Goal: Information Seeking & Learning: Compare options

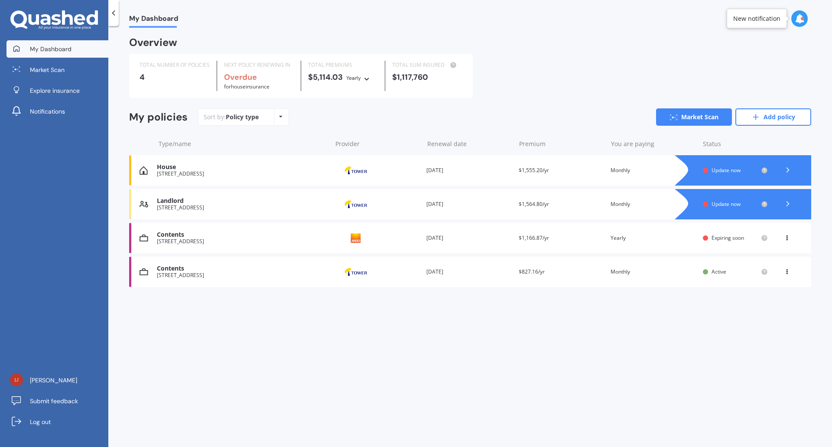
click at [787, 169] on icon at bounding box center [787, 169] width 9 height 9
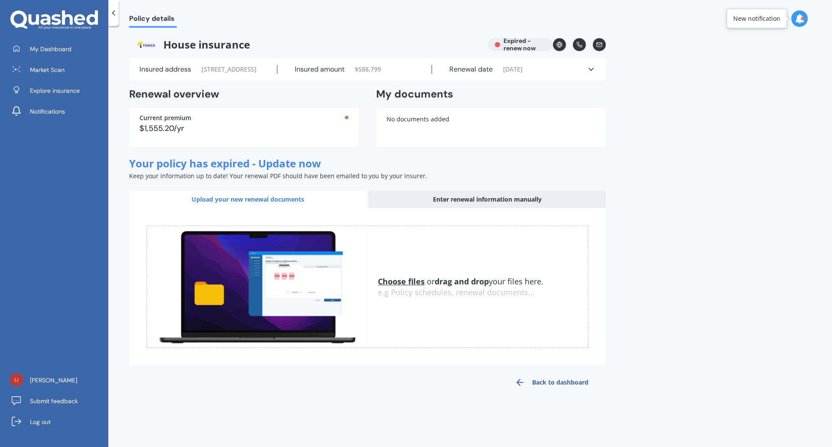
click at [516, 44] on div "House insurance Expired - renew now" at bounding box center [367, 44] width 476 height 13
click at [591, 74] on icon at bounding box center [590, 69] width 9 height 9
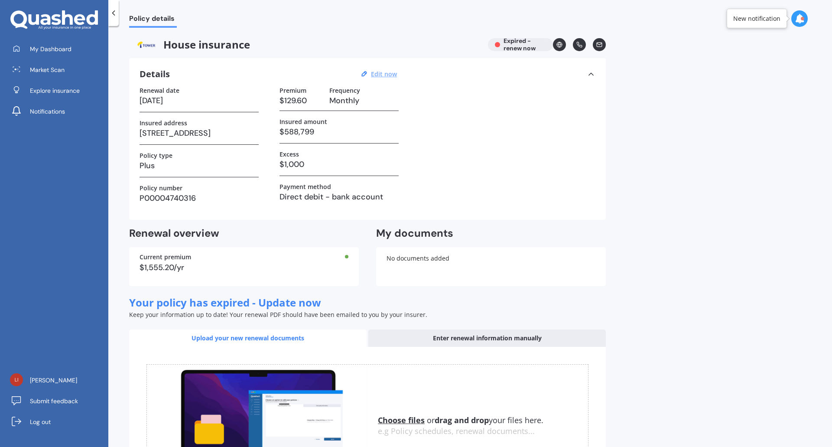
click at [392, 74] on u "Edit now" at bounding box center [384, 74] width 26 height 8
select select "16"
select select "08"
select select "2025"
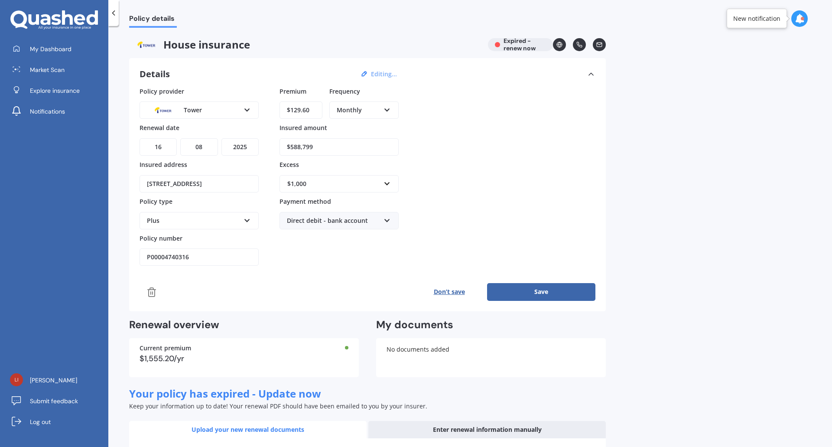
drag, startPoint x: 298, startPoint y: 110, endPoint x: 333, endPoint y: 110, distance: 35.5
click at [333, 110] on div "Premium $129.60 Frequency Monthly Yearly Six-Monthly Quarterly Monthly Fortnigh…" at bounding box center [338, 105] width 119 height 37
type input "$121.47"
drag, startPoint x: 244, startPoint y: 145, endPoint x: 249, endPoint y: 148, distance: 5.4
click at [244, 145] on select "YYYY 2027 2026 2025 2024 2023 2022 2021 2020 2019 2018 2017 2016 2015 2014 2013…" at bounding box center [239, 146] width 37 height 17
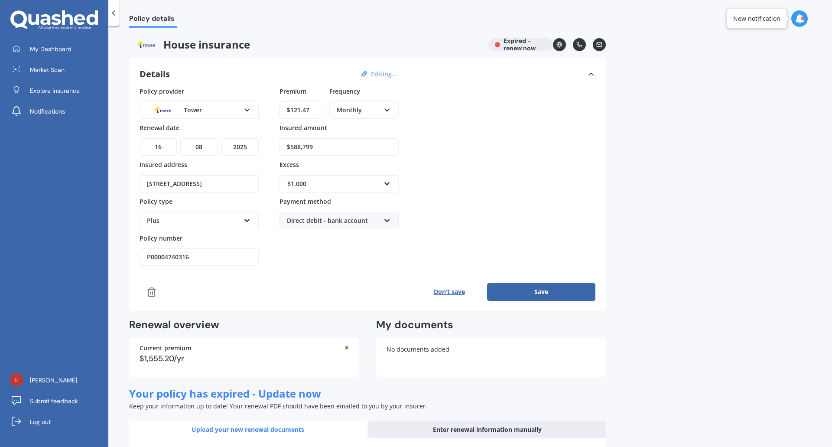
select select "2026"
click at [221, 138] on select "YYYY 2027 2026 2025 2024 2023 2022 2021 2020 2019 2018 2017 2016 2015 2014 2013…" at bounding box center [239, 146] width 37 height 17
click at [175, 357] on div "$1,555.20/yr" at bounding box center [243, 358] width 209 height 8
drag, startPoint x: 174, startPoint y: 357, endPoint x: 125, endPoint y: 356, distance: 48.5
click at [125, 356] on div "Policy details House insurance Expired - renew now Details Editing... Policy pr…" at bounding box center [469, 238] width 723 height 421
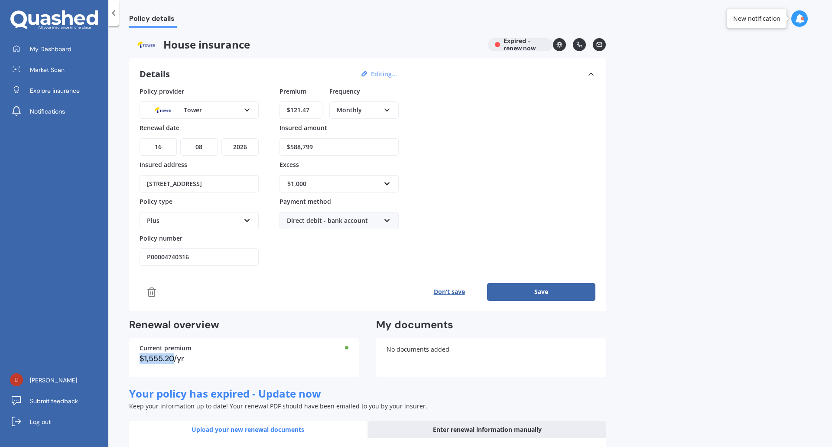
click at [541, 288] on button "Save" at bounding box center [541, 291] width 108 height 17
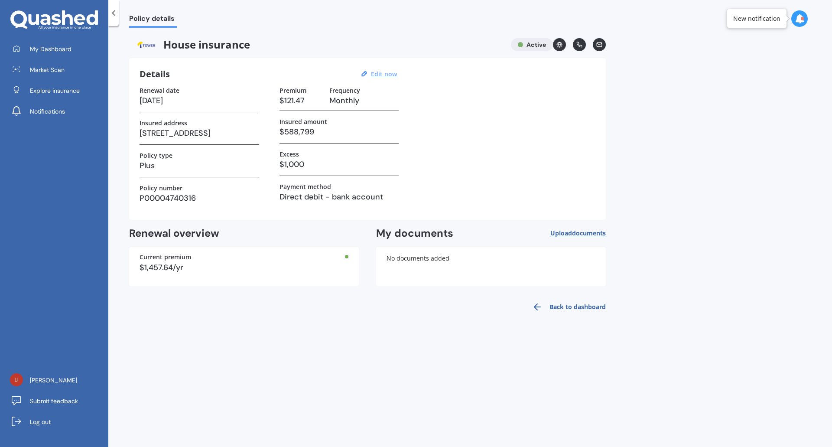
click at [580, 230] on span "documents" at bounding box center [589, 233] width 34 height 8
click at [582, 233] on span "documents" at bounding box center [589, 233] width 34 height 8
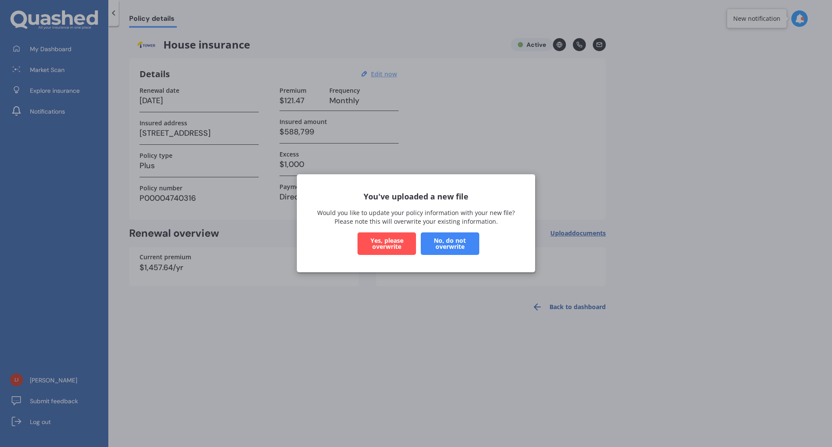
click at [382, 243] on button "Yes, please overwrite" at bounding box center [386, 244] width 58 height 23
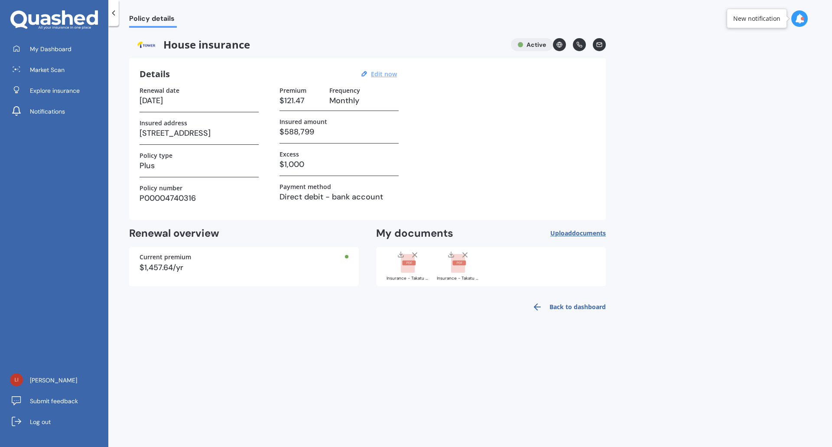
click at [584, 309] on link "Back to dashboard" at bounding box center [566, 306] width 79 height 21
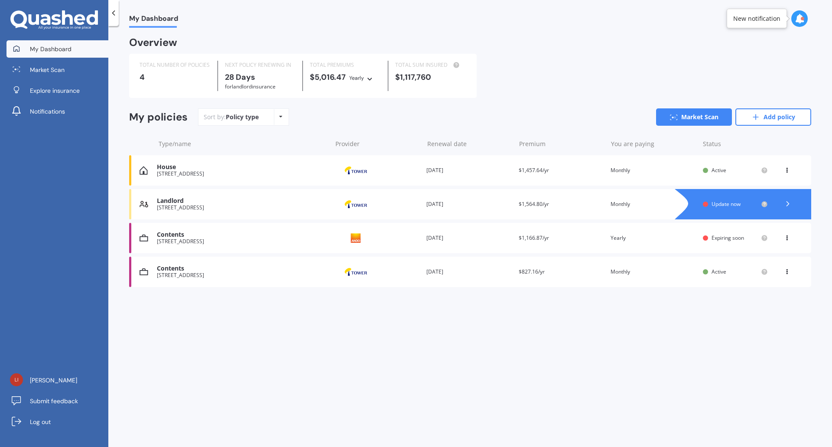
click at [159, 201] on div "Landlord" at bounding box center [242, 200] width 170 height 7
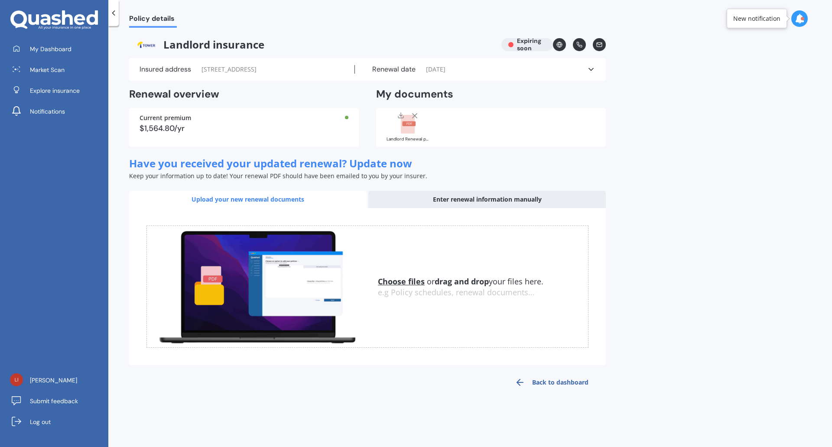
click at [798, 21] on icon at bounding box center [799, 19] width 10 height 10
click at [567, 391] on link "Back to dashboard" at bounding box center [551, 382] width 108 height 21
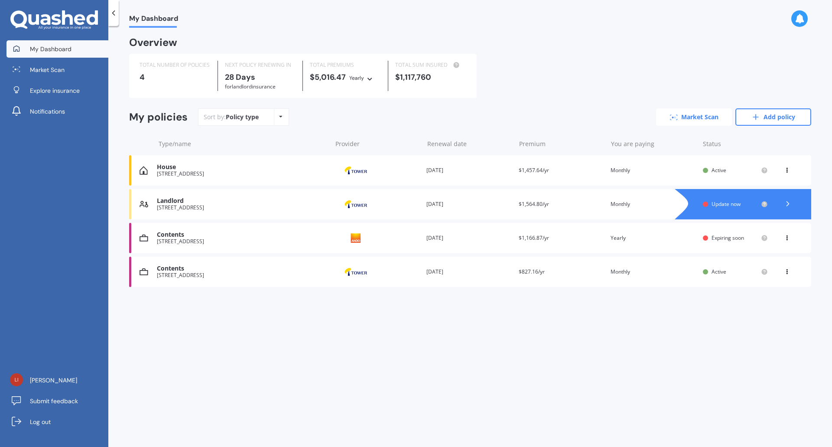
click at [686, 117] on link "Market Scan" at bounding box center [694, 116] width 76 height 17
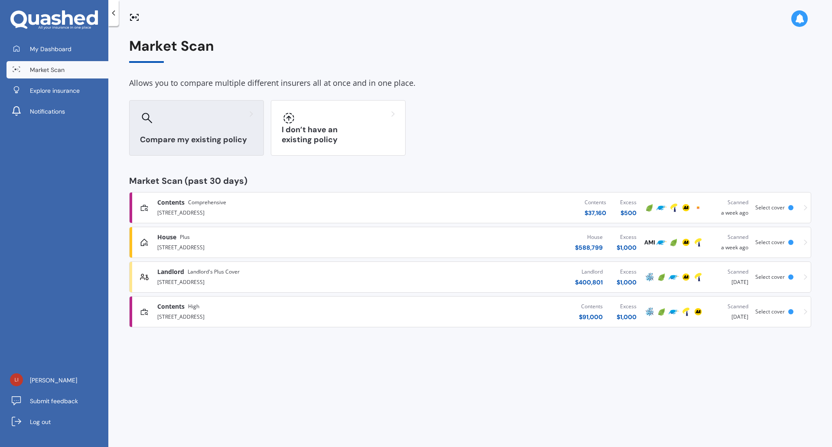
click at [195, 127] on div "Compare my existing policy" at bounding box center [196, 127] width 135 height 55
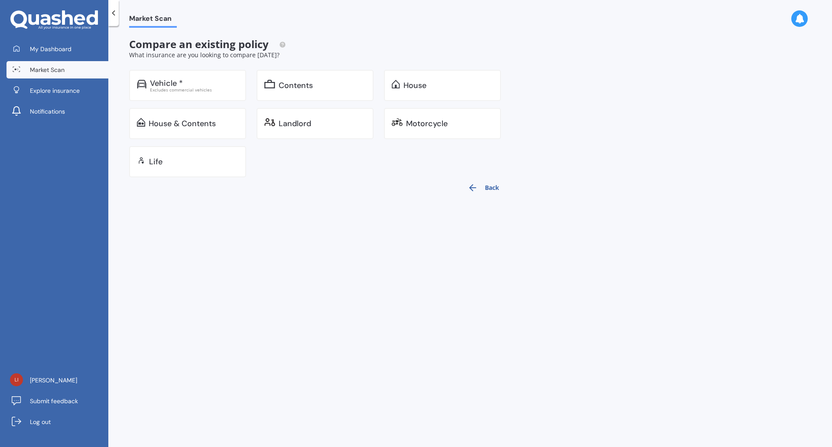
click at [109, 18] on div at bounding box center [113, 13] width 10 height 26
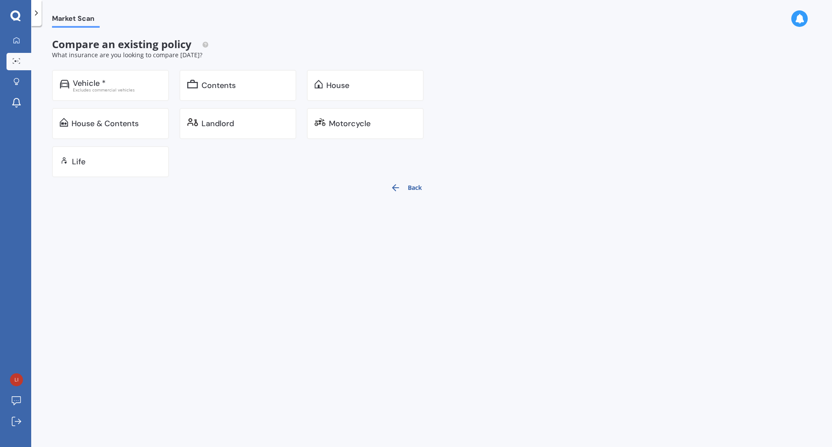
click at [39, 17] on div at bounding box center [36, 13] width 10 height 26
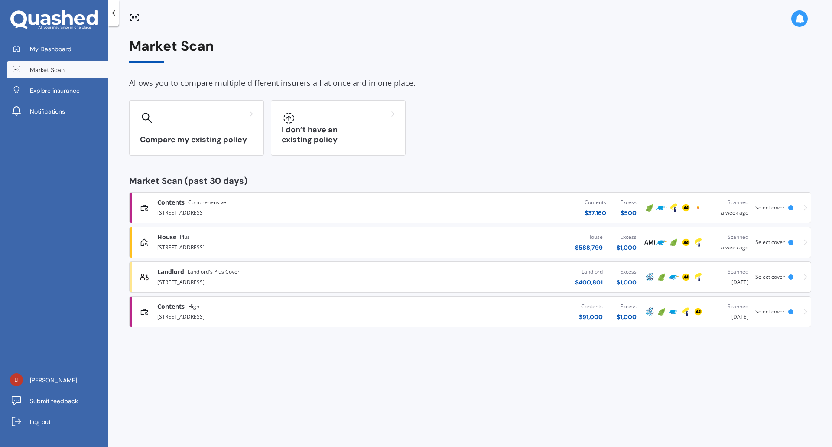
click at [216, 273] on span "Landlord's Plus Cover" at bounding box center [214, 271] width 52 height 9
